Goal: Task Accomplishment & Management: Use online tool/utility

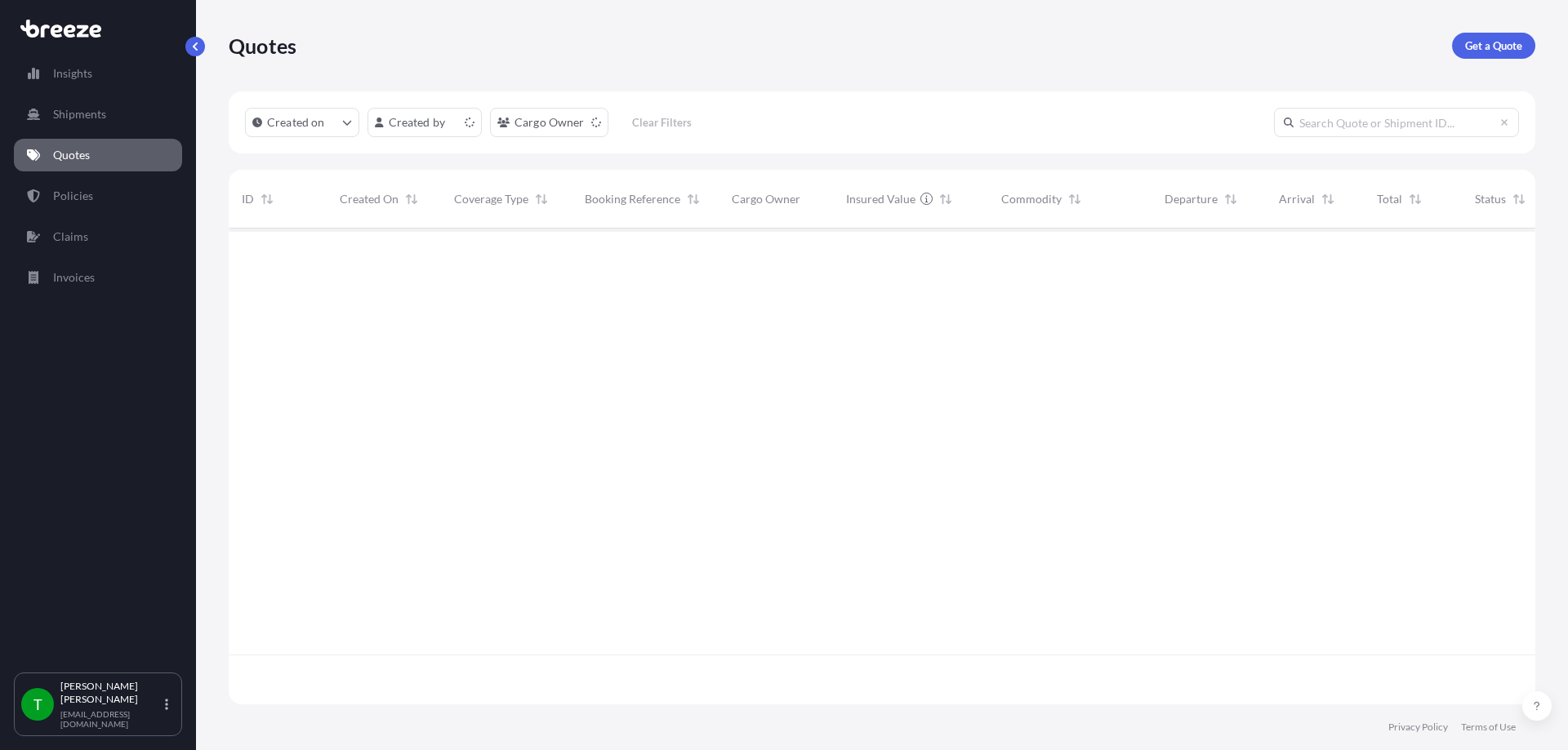
scroll to position [473, 1295]
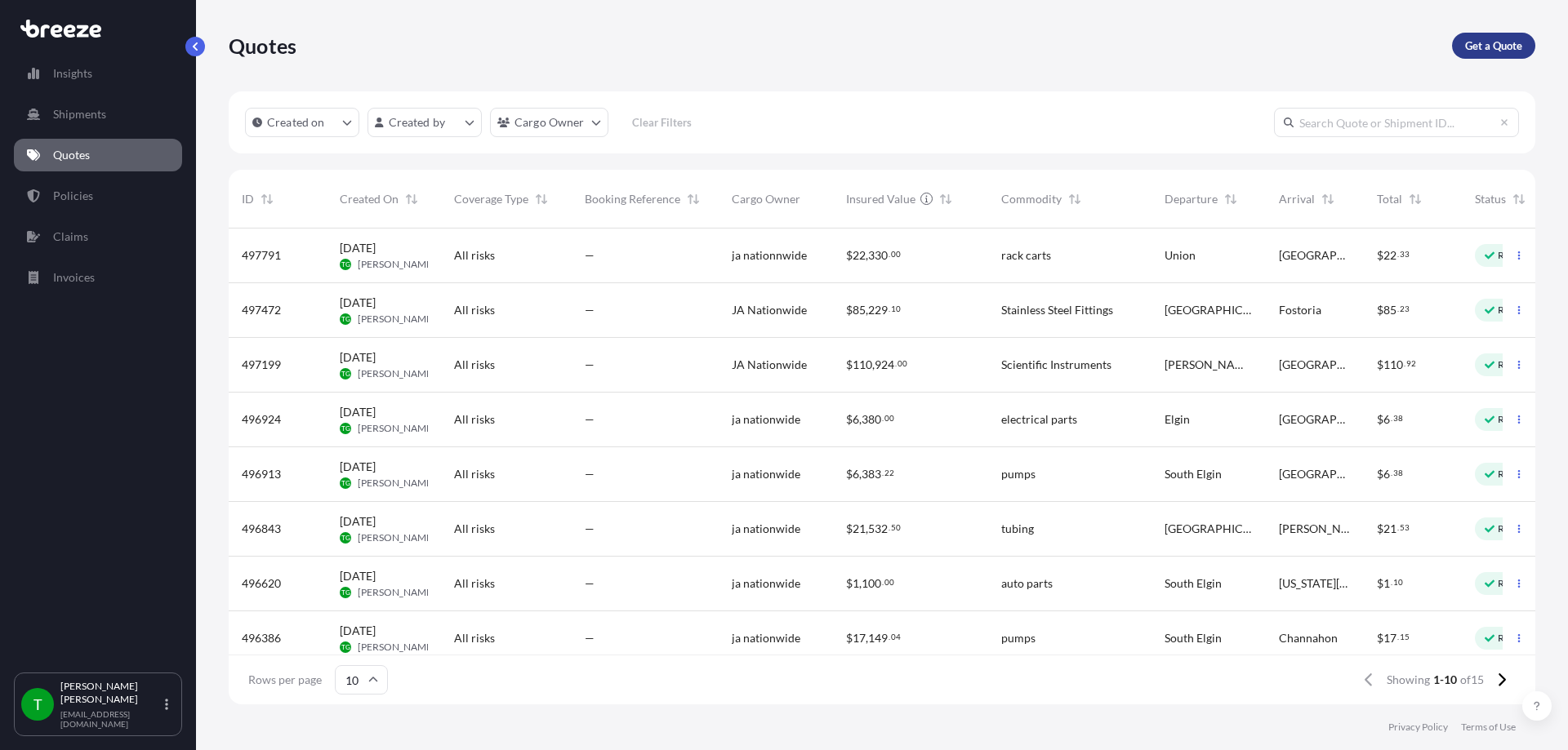
click at [1498, 48] on p "Get a Quote" at bounding box center [1493, 45] width 57 height 17
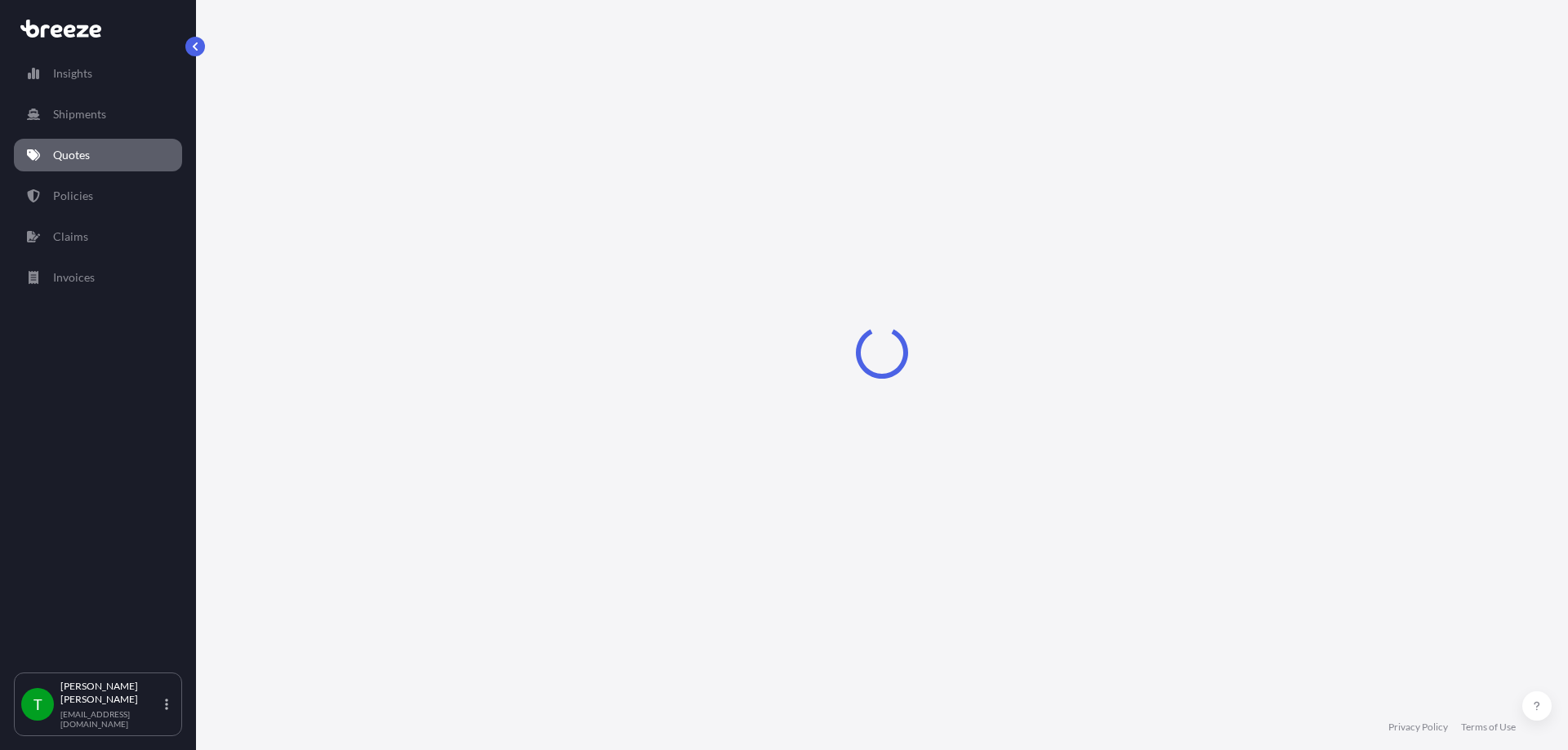
select select "Sea"
select select "1"
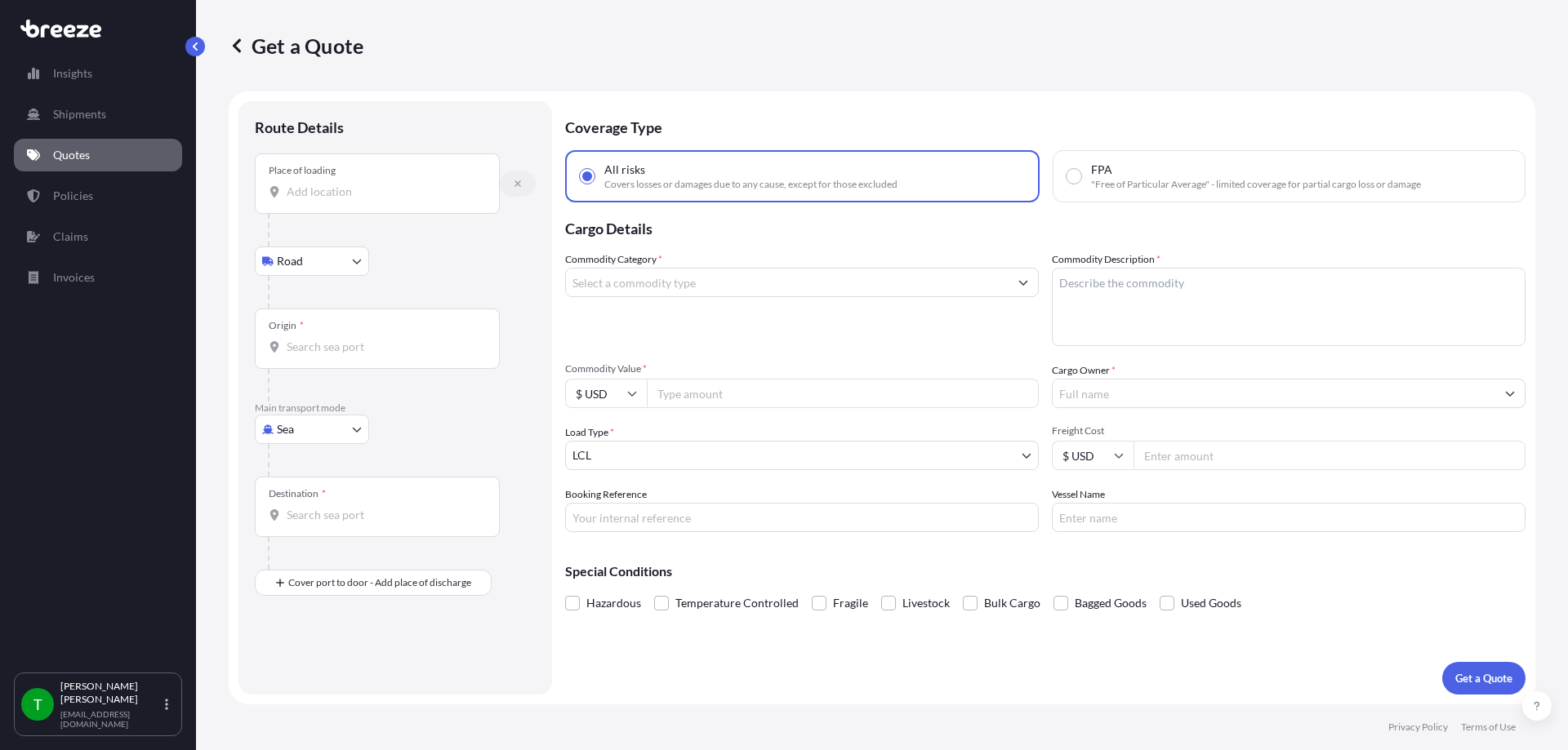
click at [519, 188] on icon "button" at bounding box center [518, 184] width 10 height 10
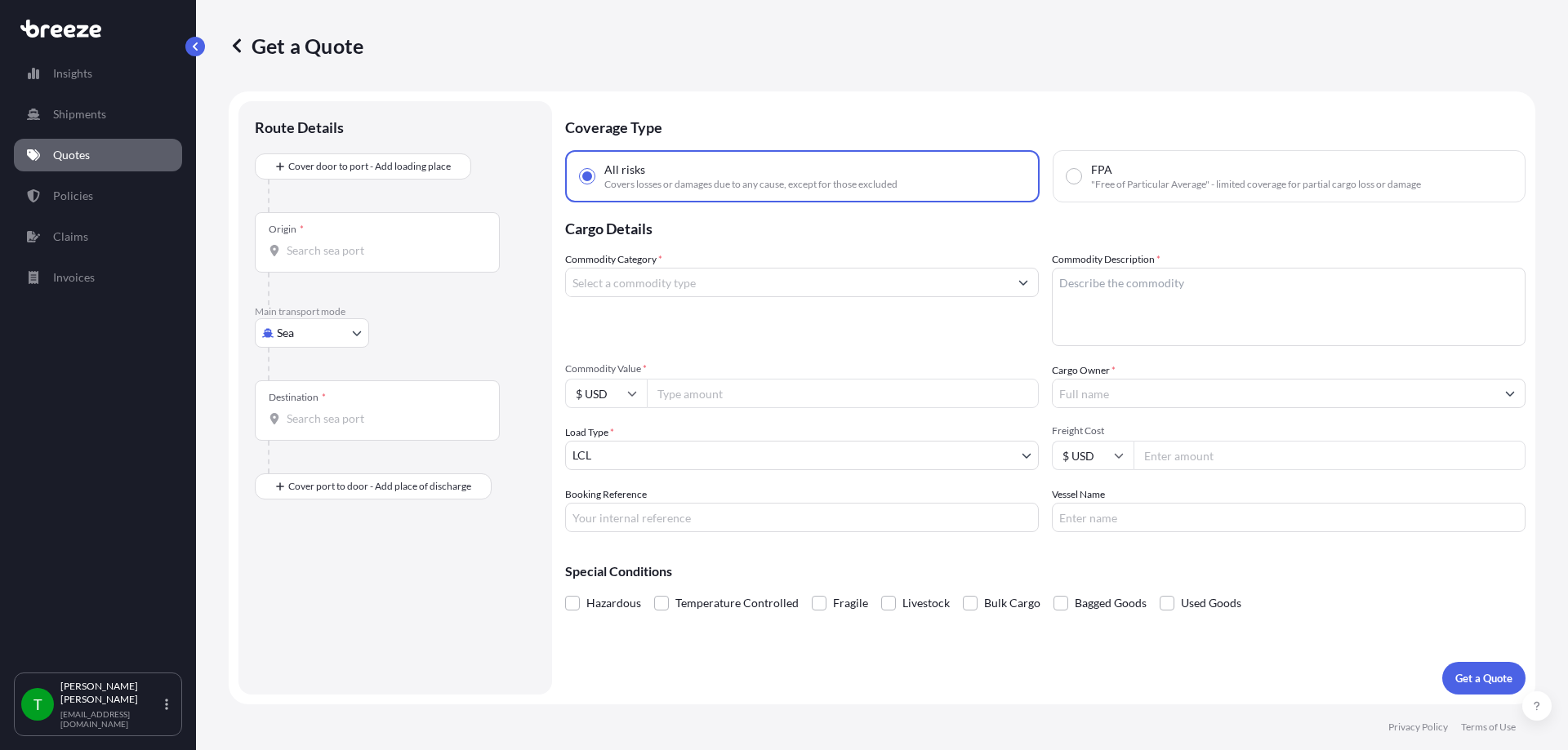
click at [351, 334] on body "Insights Shipments Quotes Policies Claims Invoices T [PERSON_NAME] [EMAIL_ADDRE…" at bounding box center [784, 375] width 1568 height 750
click at [303, 431] on span "Road" at bounding box center [299, 434] width 27 height 17
select select "Road"
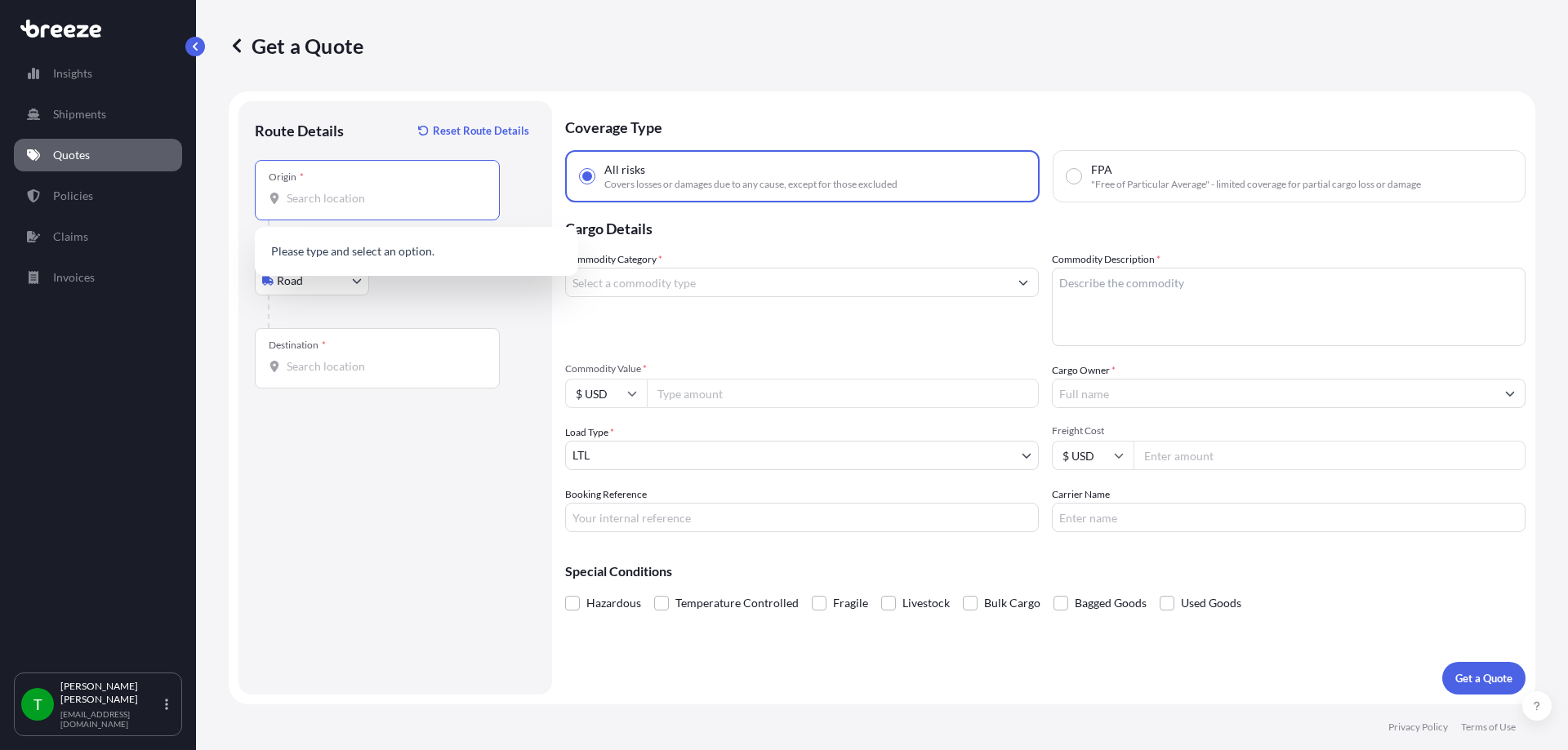
click at [342, 192] on input "Origin *" at bounding box center [383, 199] width 193 height 17
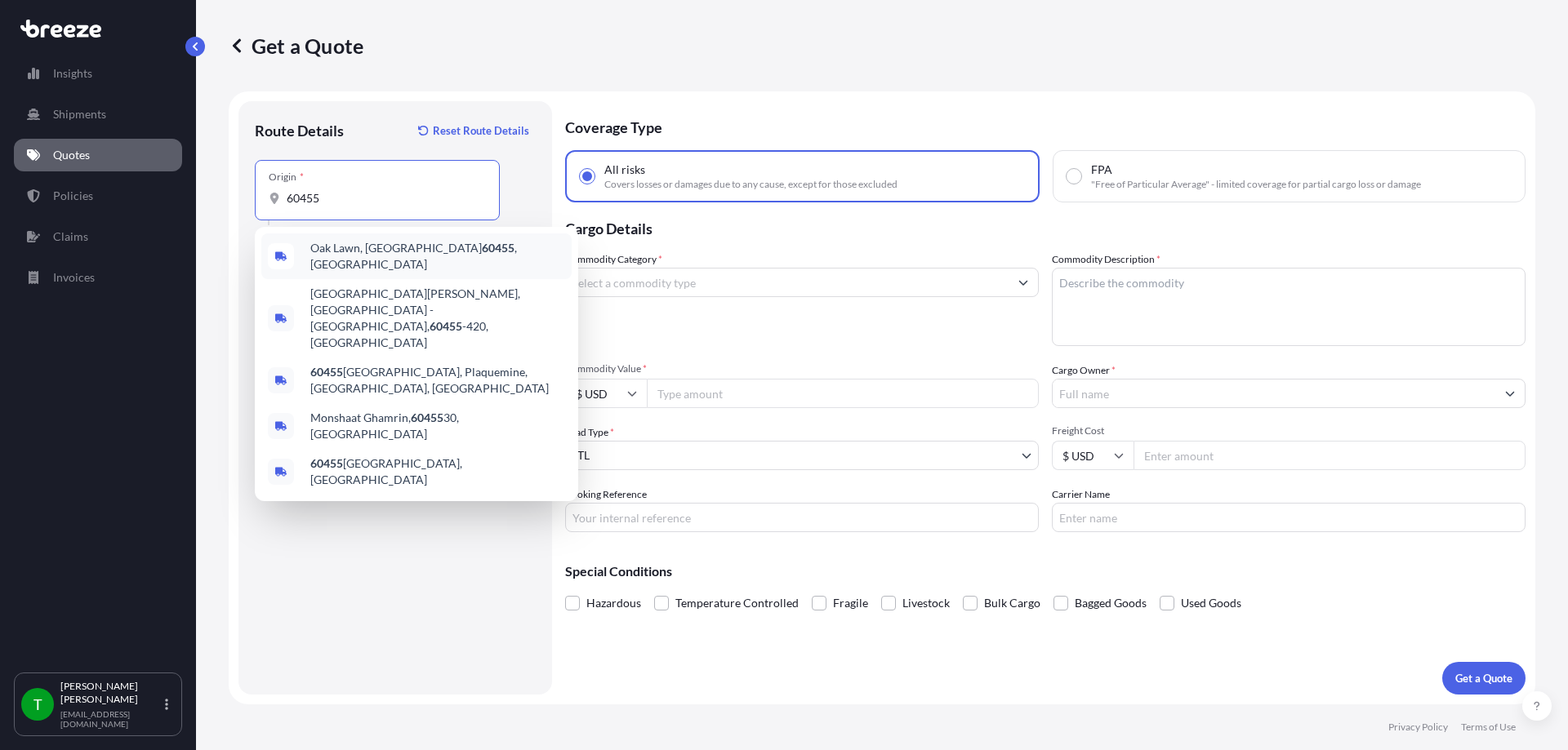
click at [342, 245] on span "Oak Lawn, [GEOGRAPHIC_DATA] 60455 , [GEOGRAPHIC_DATA]" at bounding box center [437, 256] width 255 height 32
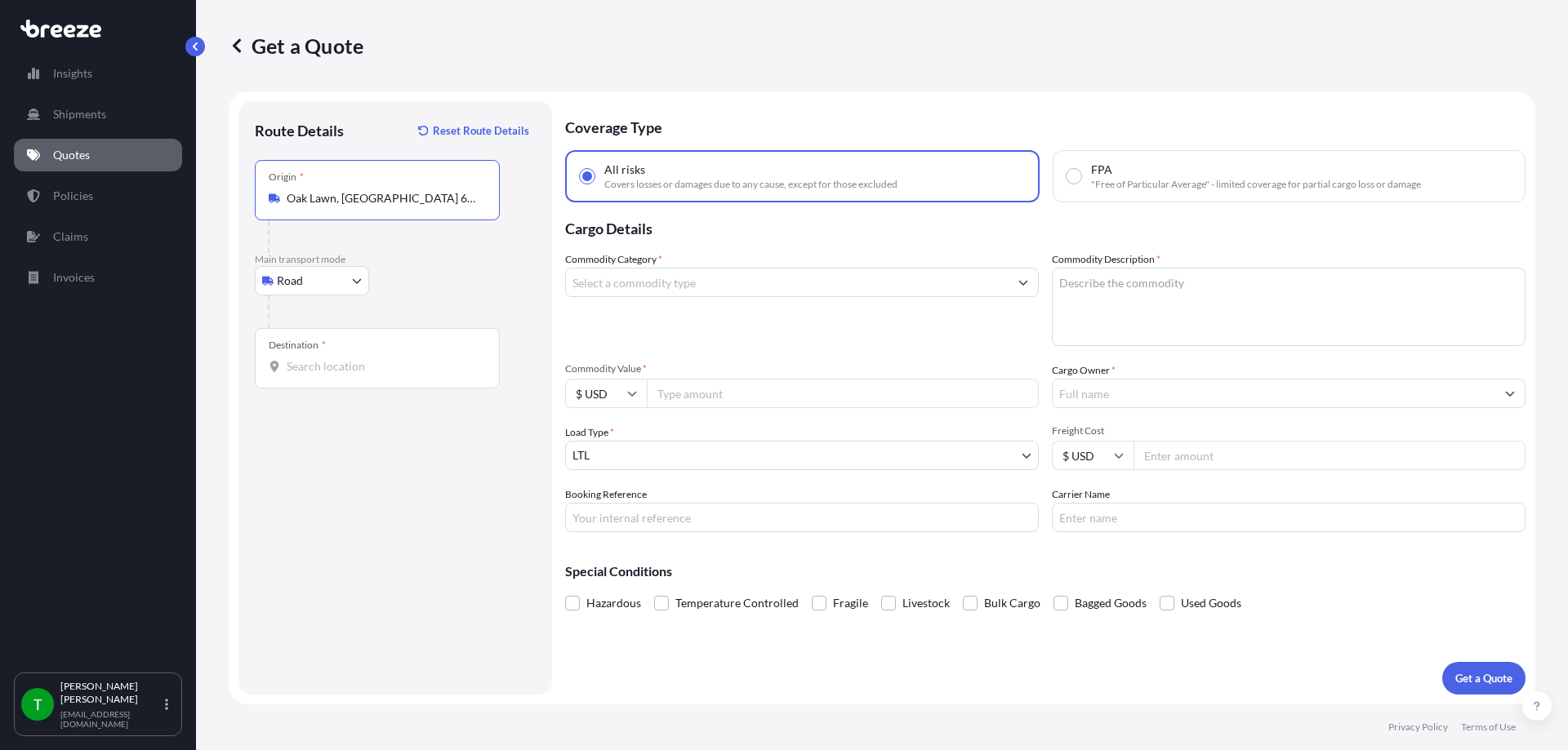
type input "Oak Lawn, [GEOGRAPHIC_DATA] 60455, [GEOGRAPHIC_DATA]"
click at [326, 371] on input "Destination *" at bounding box center [383, 367] width 193 height 17
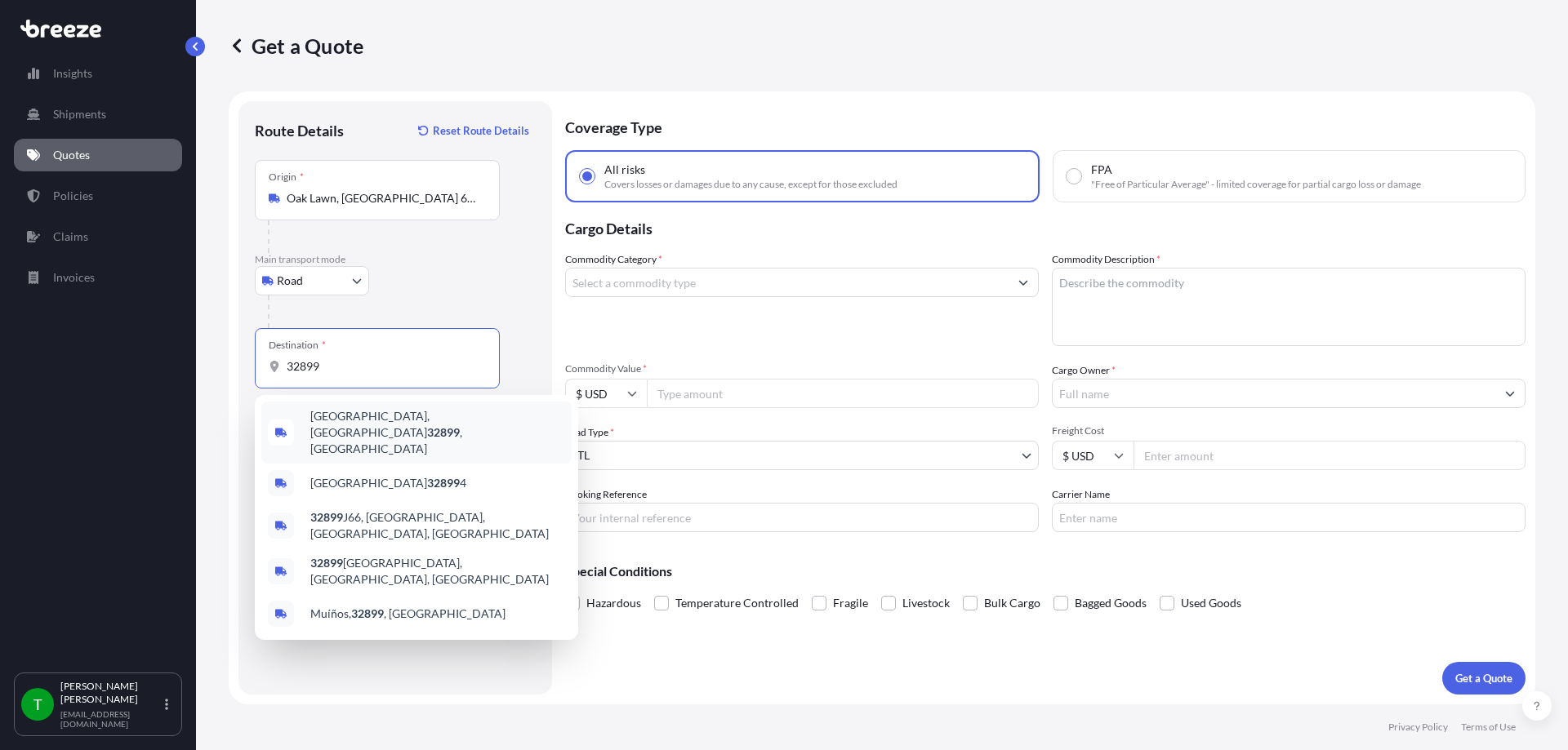
click at [345, 429] on span "[GEOGRAPHIC_DATA], [GEOGRAPHIC_DATA] 32899 , [GEOGRAPHIC_DATA]" at bounding box center [437, 433] width 255 height 49
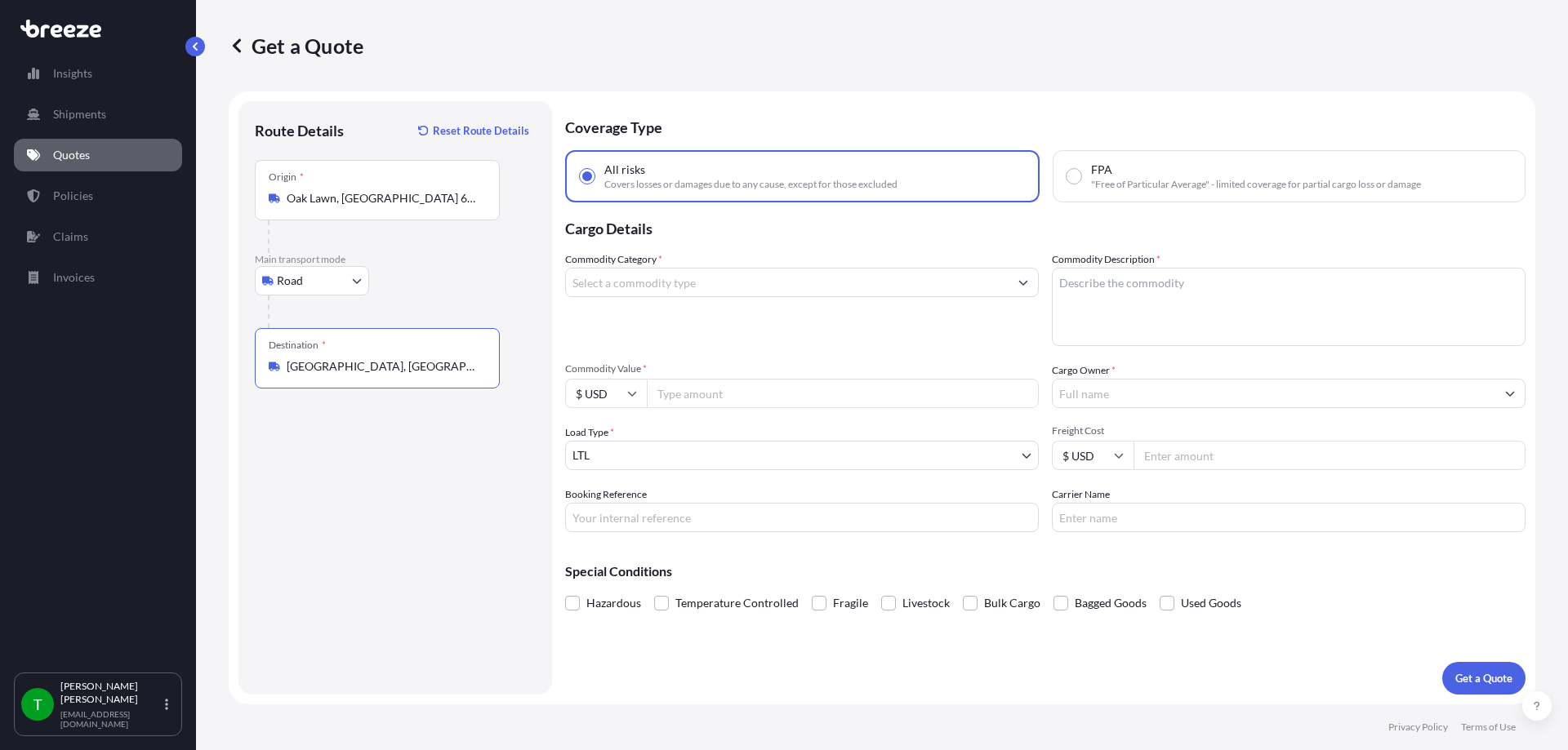
type input "[GEOGRAPHIC_DATA], [GEOGRAPHIC_DATA] 32899, [GEOGRAPHIC_DATA]"
click at [682, 287] on input "Commodity Category *" at bounding box center [787, 282] width 442 height 29
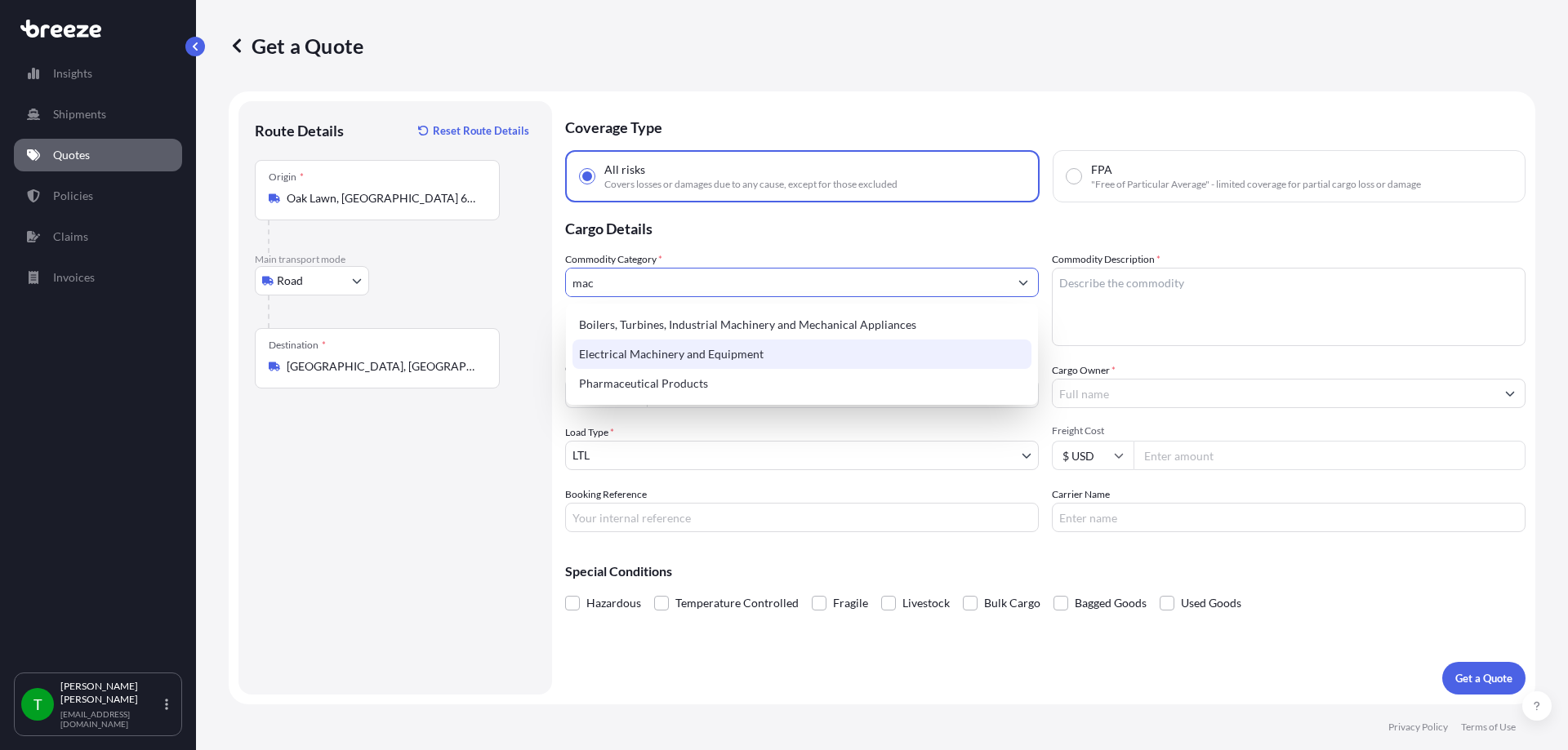
click at [669, 353] on div "Electrical Machinery and Equipment" at bounding box center [801, 355] width 459 height 29
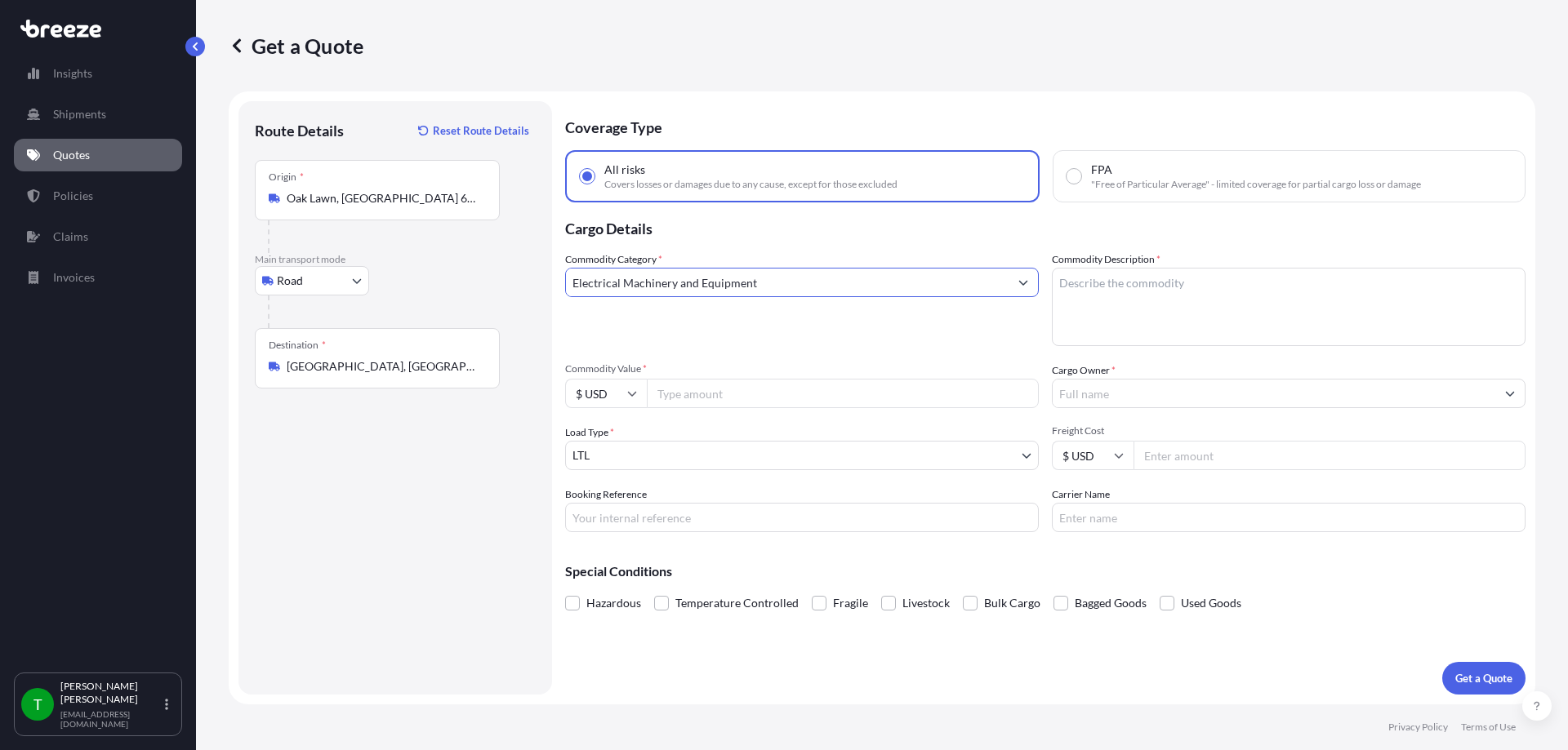
type input "Electrical Machinery and Equipment"
click at [1222, 317] on textarea "Commodity Description *" at bounding box center [1289, 307] width 474 height 79
type textarea "aeronautical parts"
click at [794, 398] on input "Commodity Value *" at bounding box center [842, 393] width 392 height 29
type input "66815"
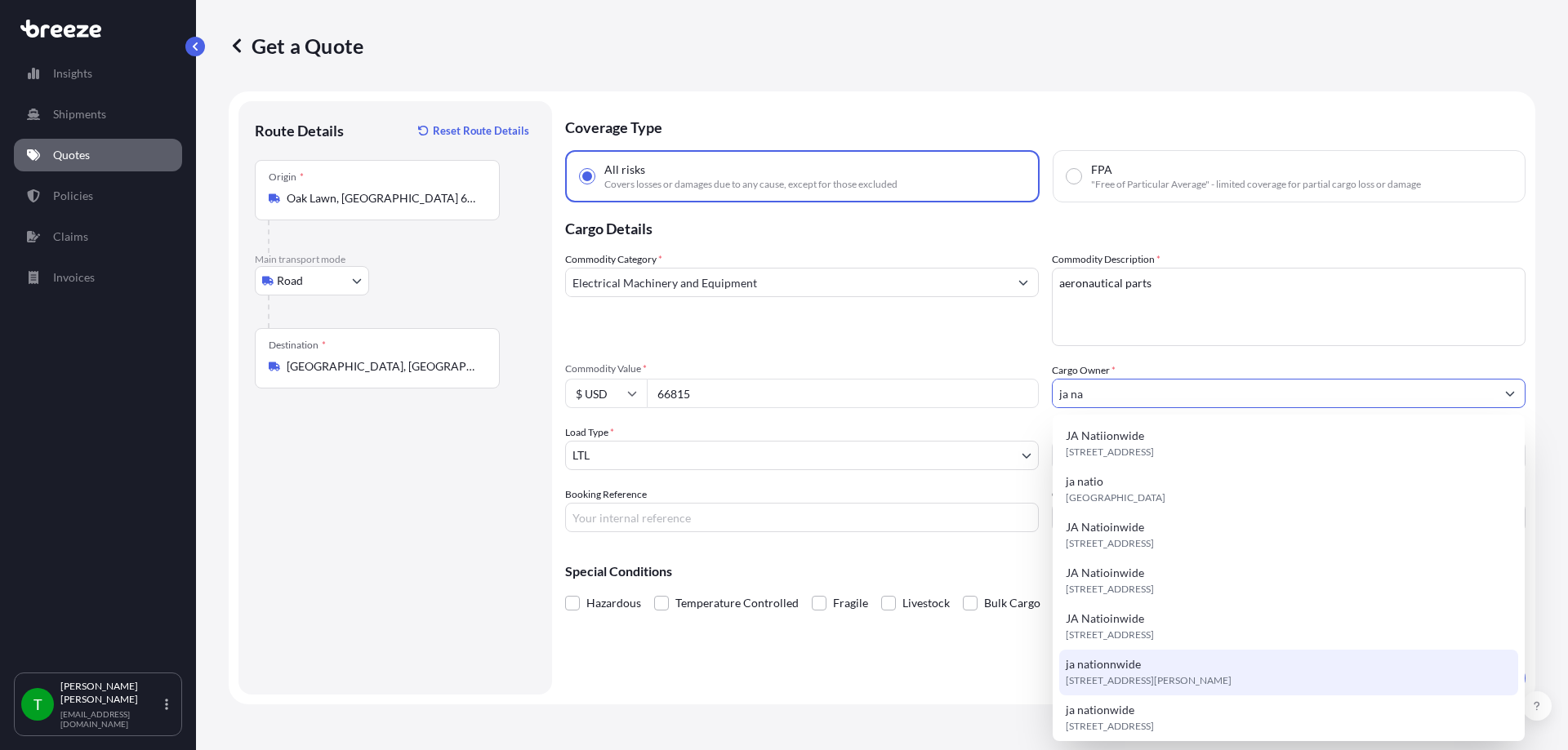
click at [1121, 682] on span "[STREET_ADDRESS][PERSON_NAME]" at bounding box center [1148, 681] width 166 height 17
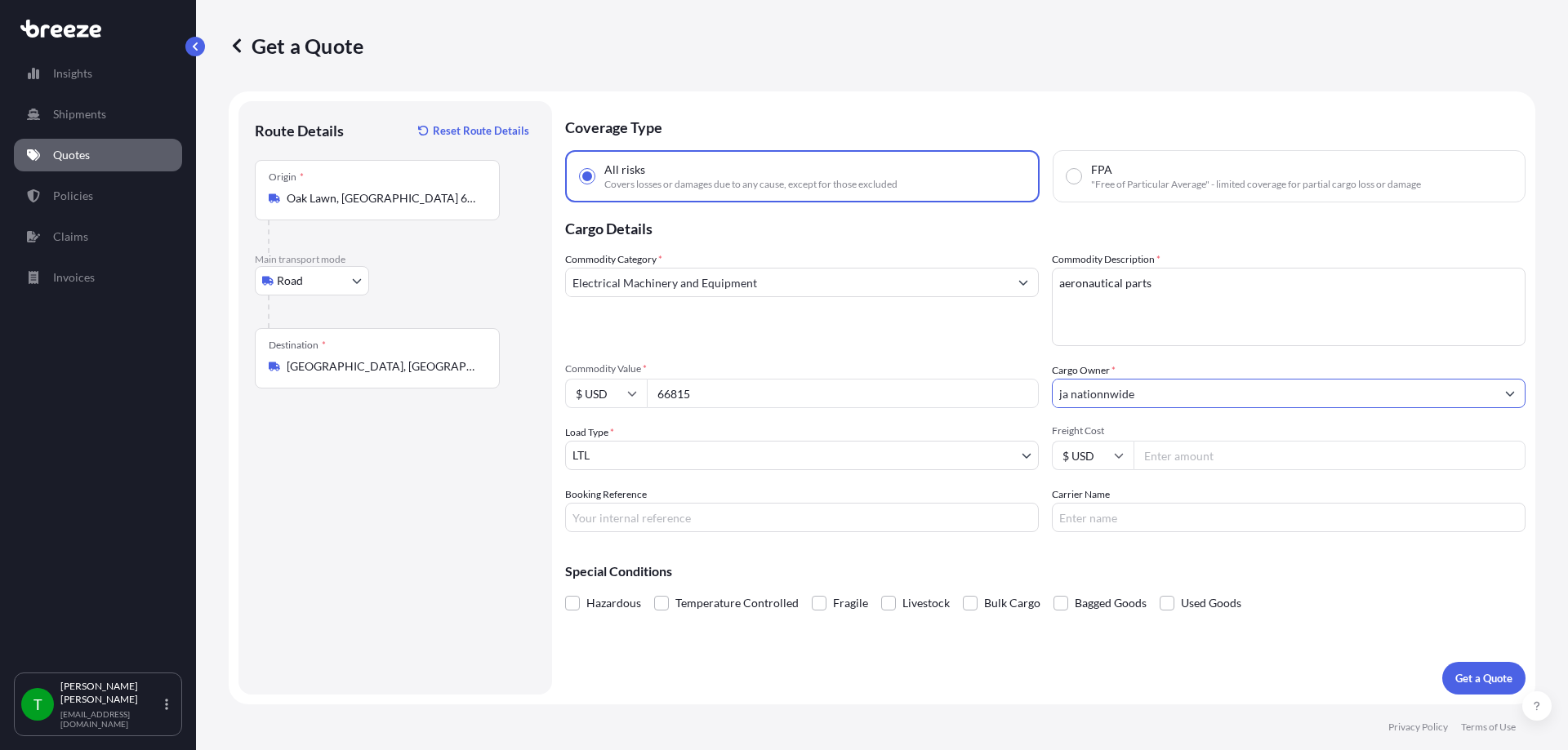
type input "ja nationnwide"
click at [1193, 454] on input "Freight Cost" at bounding box center [1329, 456] width 392 height 29
type input "400"
click at [1486, 669] on button "Get a Quote" at bounding box center [1483, 678] width 84 height 32
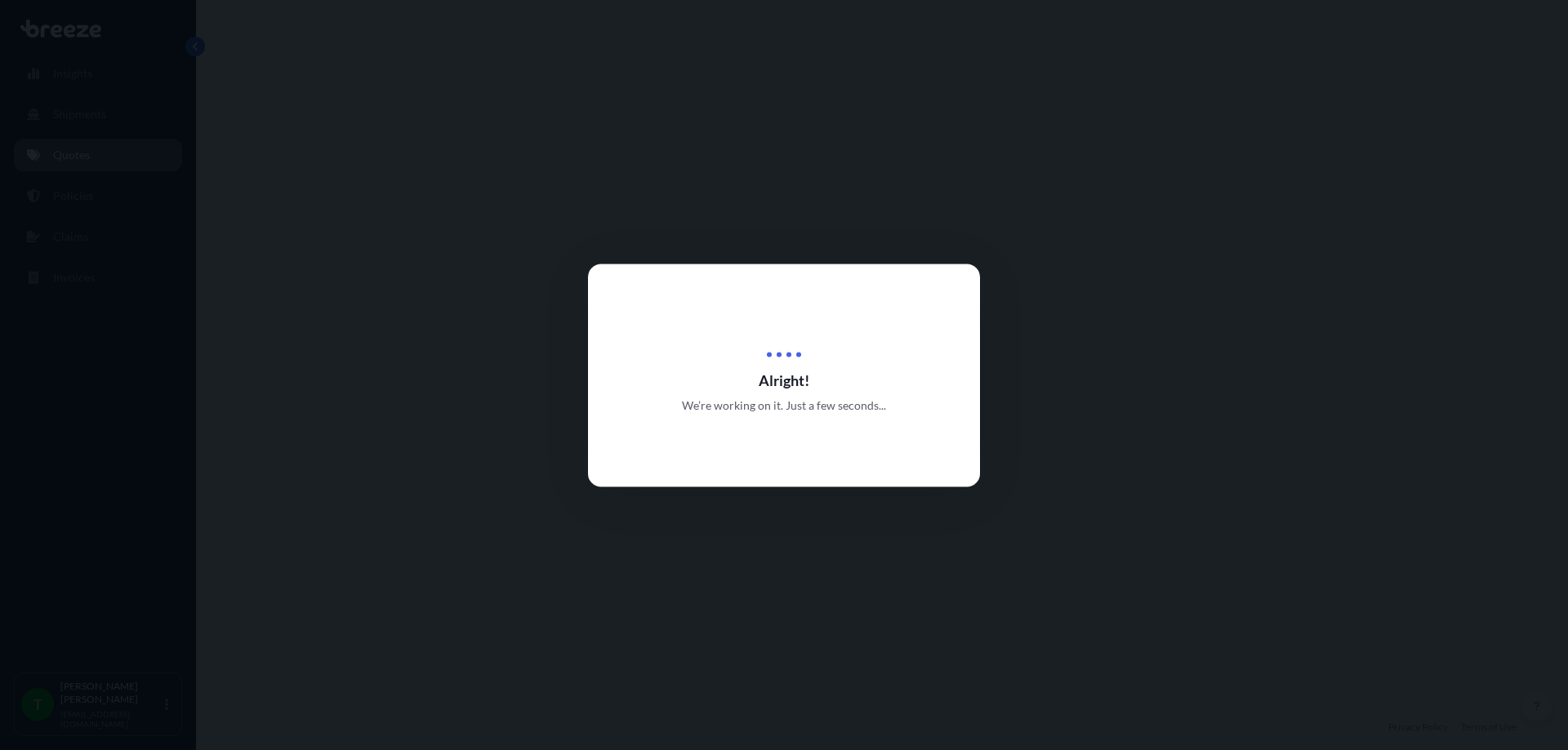
select select "Road"
select select "1"
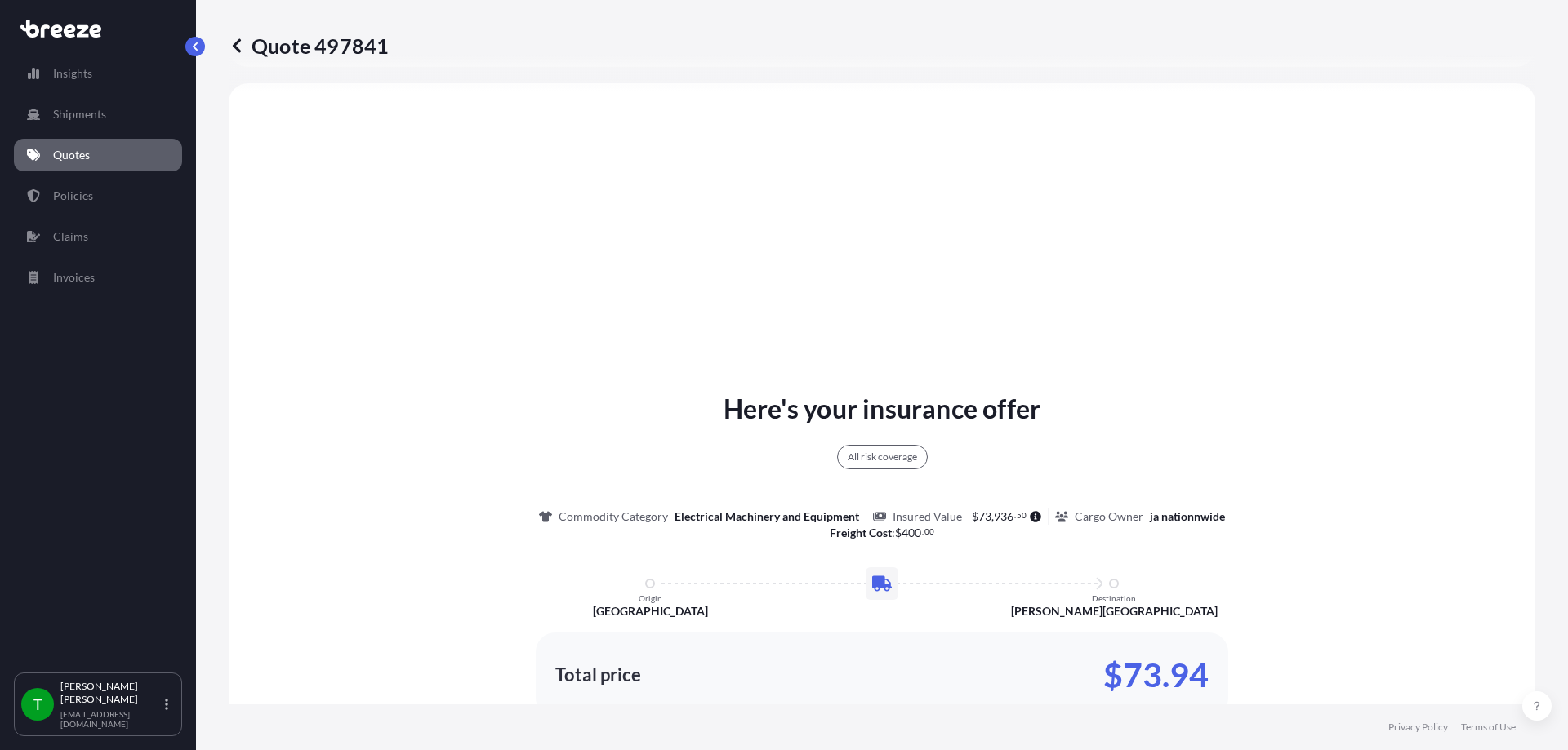
scroll to position [593, 0]
